Goal: Navigation & Orientation: Find specific page/section

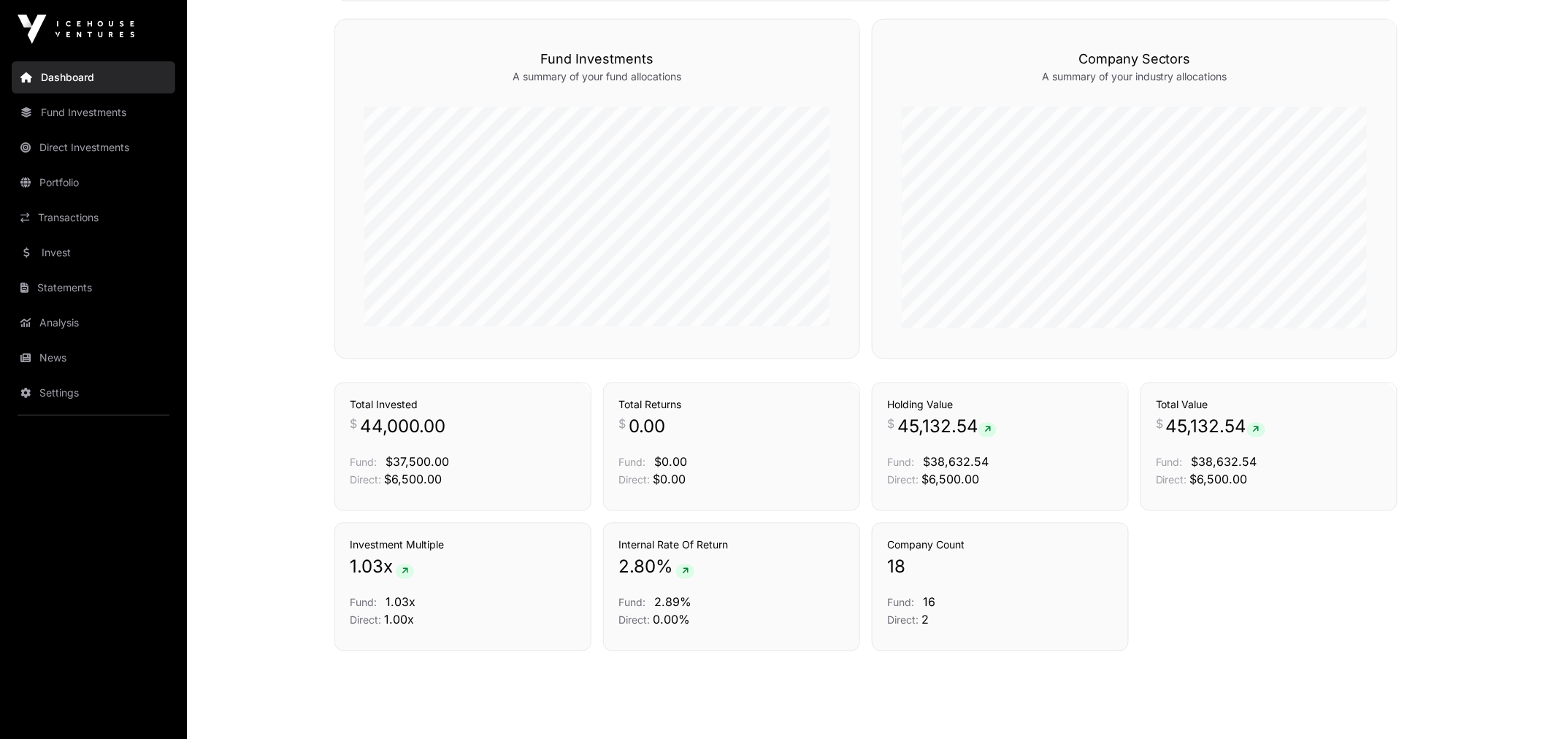
scroll to position [886, 0]
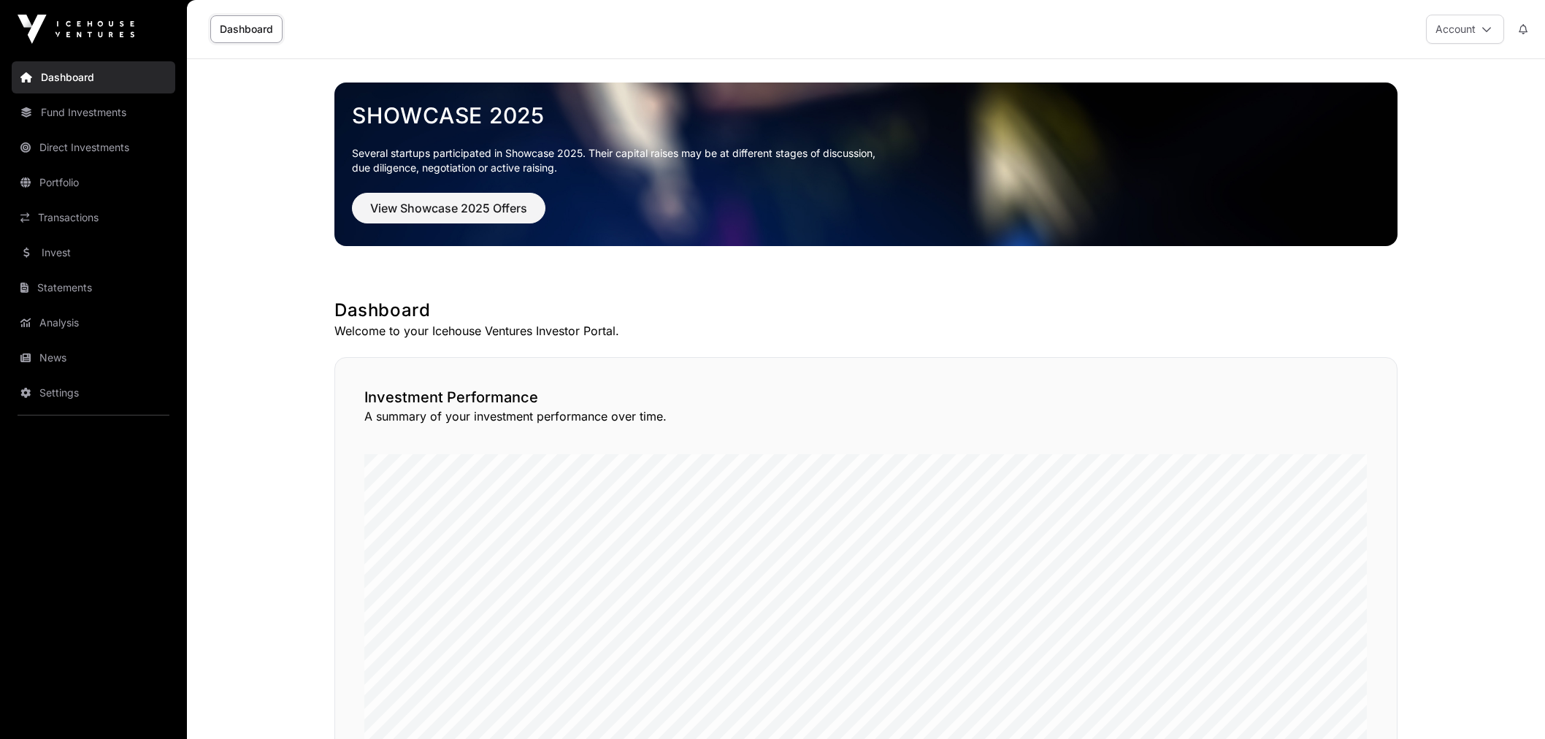
scroll to position [886, 0]
